Goal: Task Accomplishment & Management: Complete application form

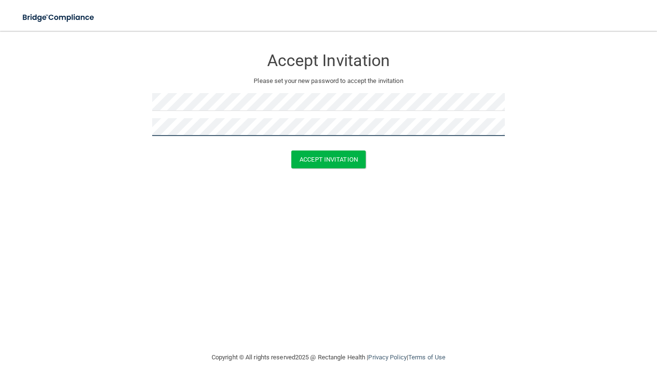
click at [291, 151] on button "Accept Invitation" at bounding box center [328, 160] width 74 height 18
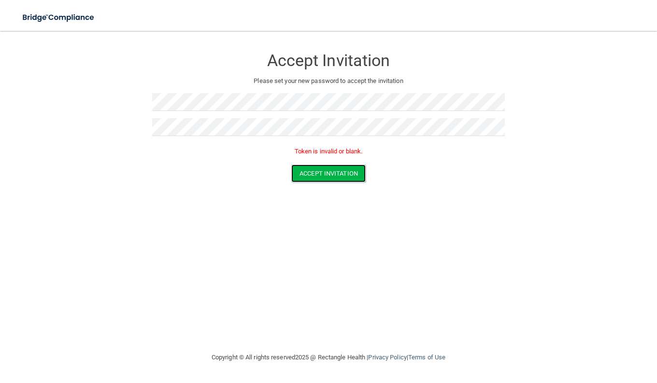
click at [321, 170] on button "Accept Invitation" at bounding box center [328, 174] width 74 height 18
click at [317, 159] on button "Accept Invitation" at bounding box center [328, 160] width 74 height 18
